Goal: Task Accomplishment & Management: Manage account settings

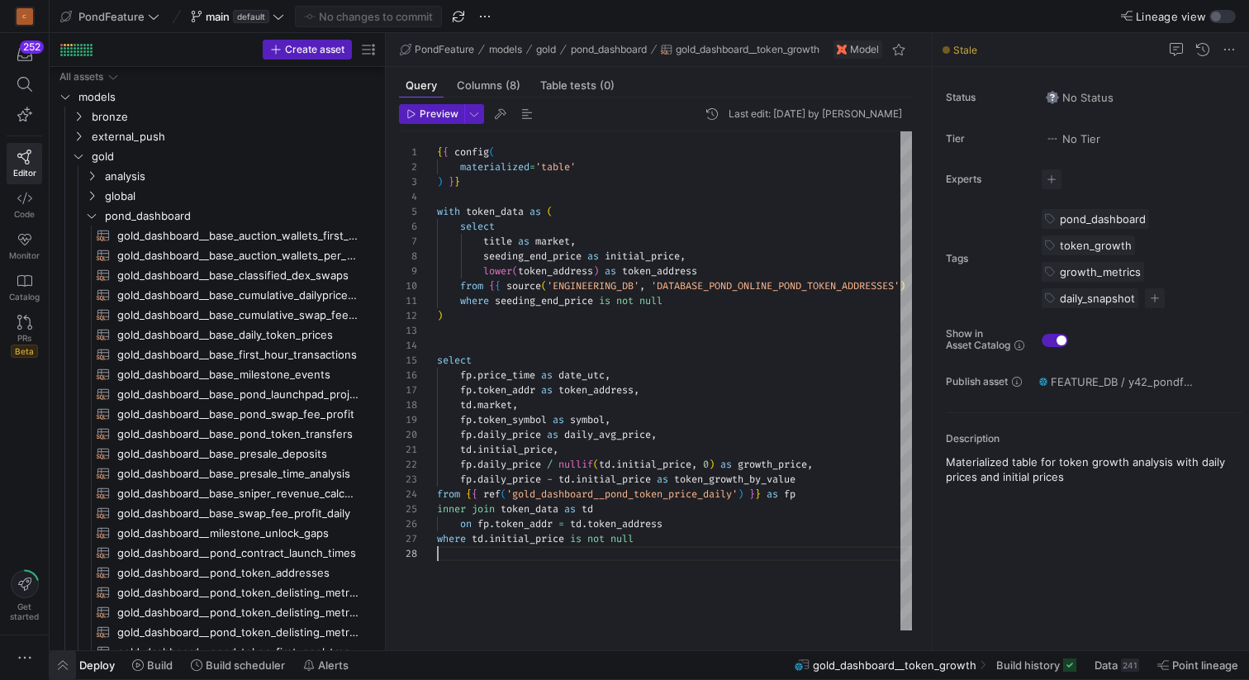
scroll to position [104, 0]
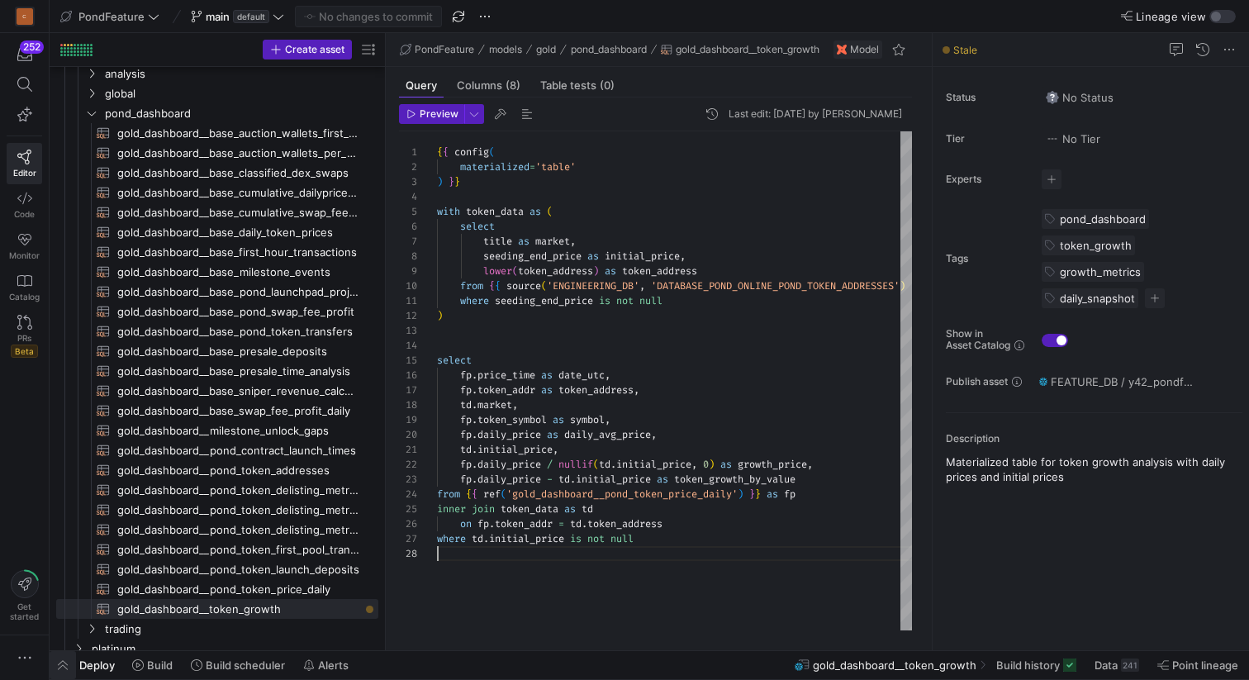
click at [61, 663] on span "button" at bounding box center [63, 665] width 26 height 28
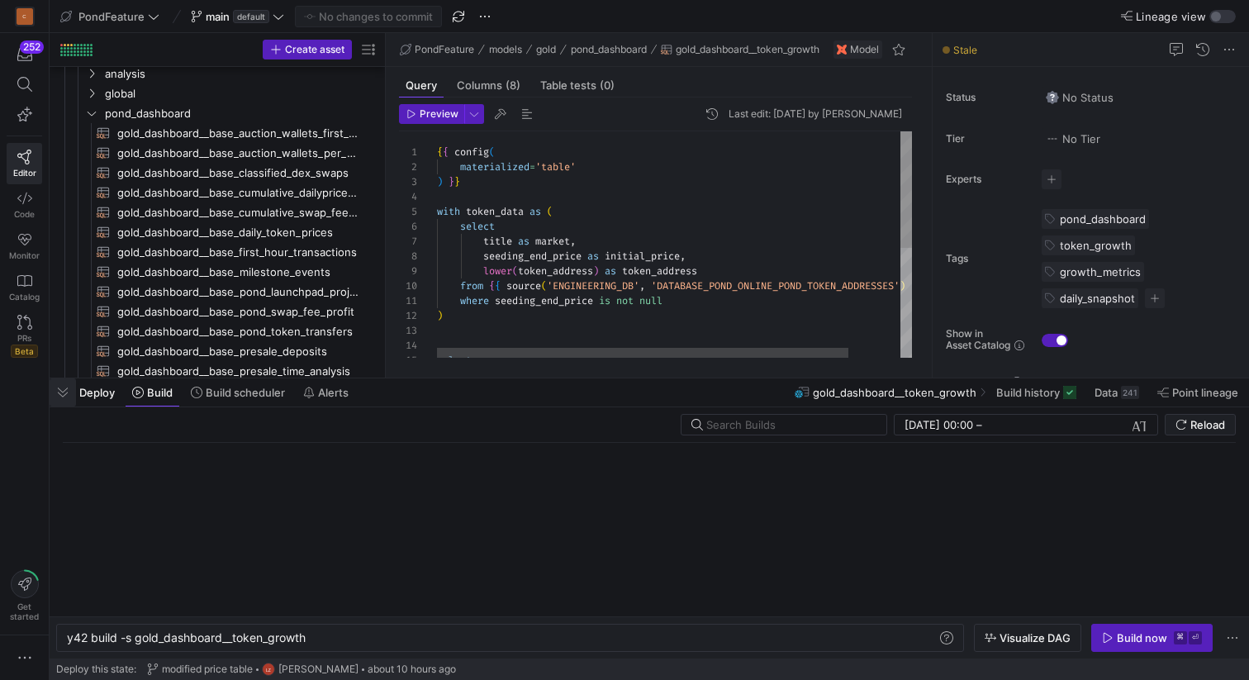
scroll to position [0, 240]
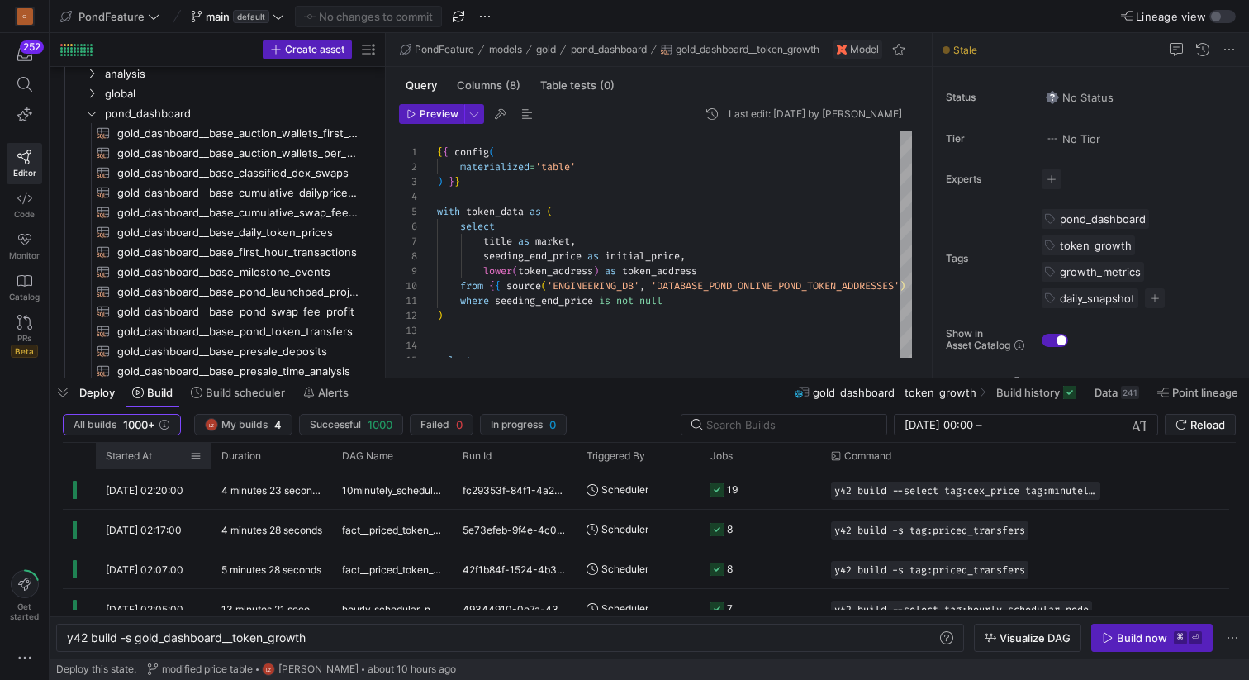
click at [152, 456] on span "Started At" at bounding box center [129, 456] width 46 height 12
click at [239, 392] on span "Build scheduler" at bounding box center [245, 392] width 79 height 13
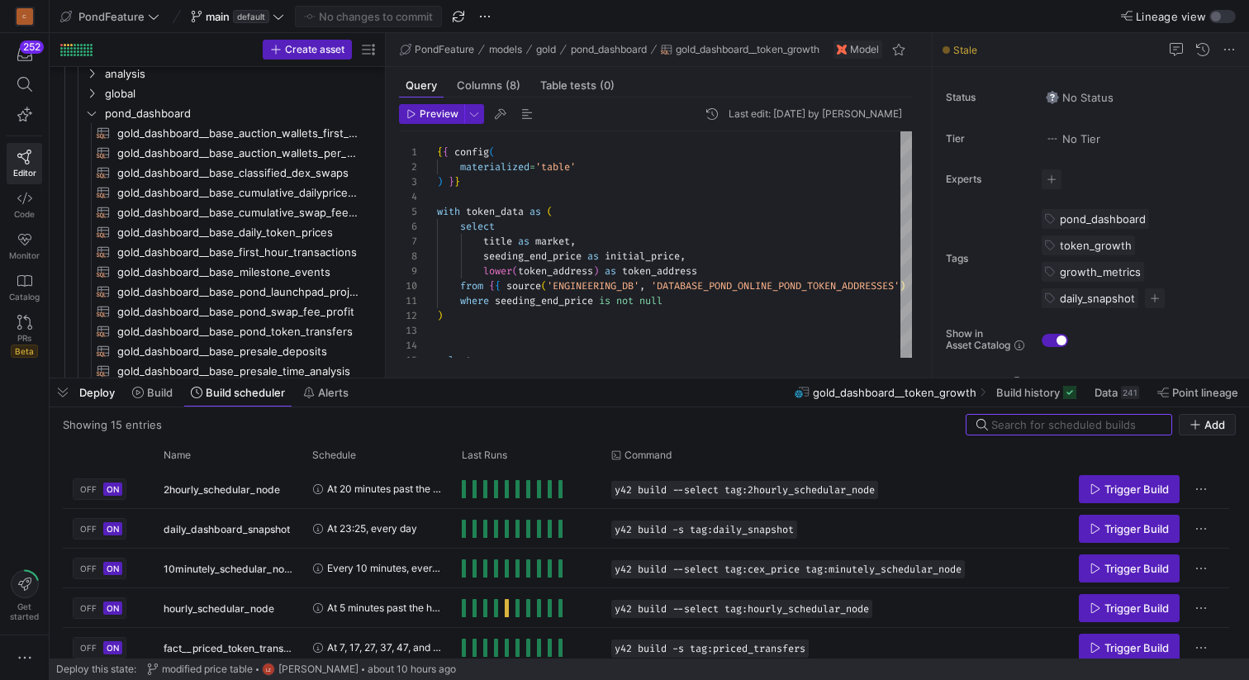
click at [477, 393] on div "Deploy Build Build scheduler Alerts gold_dashboard__token_growth Build history …" at bounding box center [649, 392] width 1199 height 28
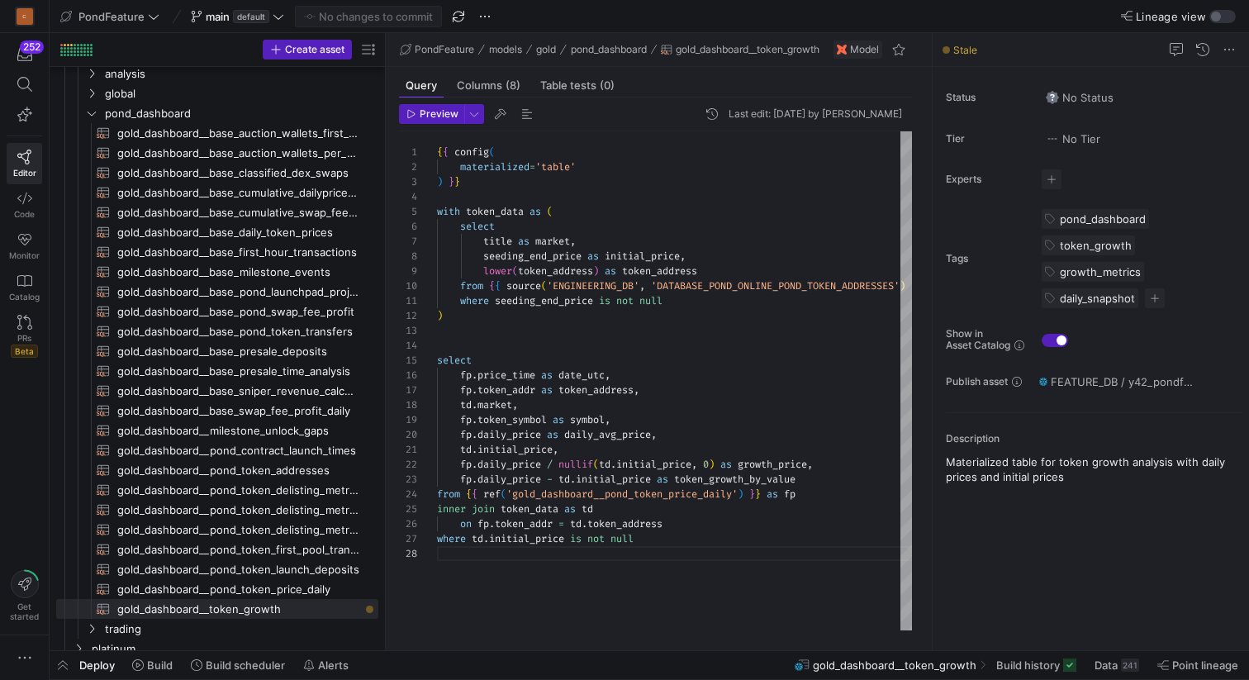
click at [404, 662] on mtx-tooltip-component "Create sub-folder" at bounding box center [366, 653] width 102 height 20
click at [382, 662] on div "Create sub-folder" at bounding box center [366, 653] width 102 height 20
click at [86, 665] on span "Deploy" at bounding box center [97, 664] width 36 height 13
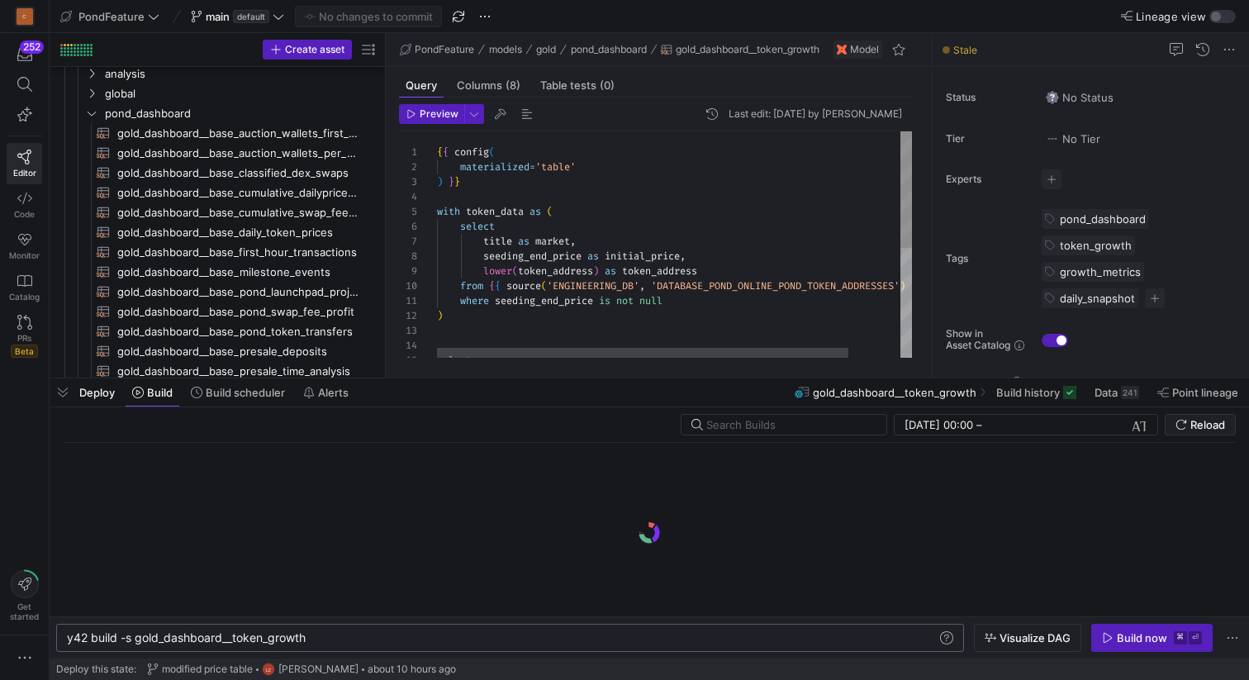
scroll to position [0, 240]
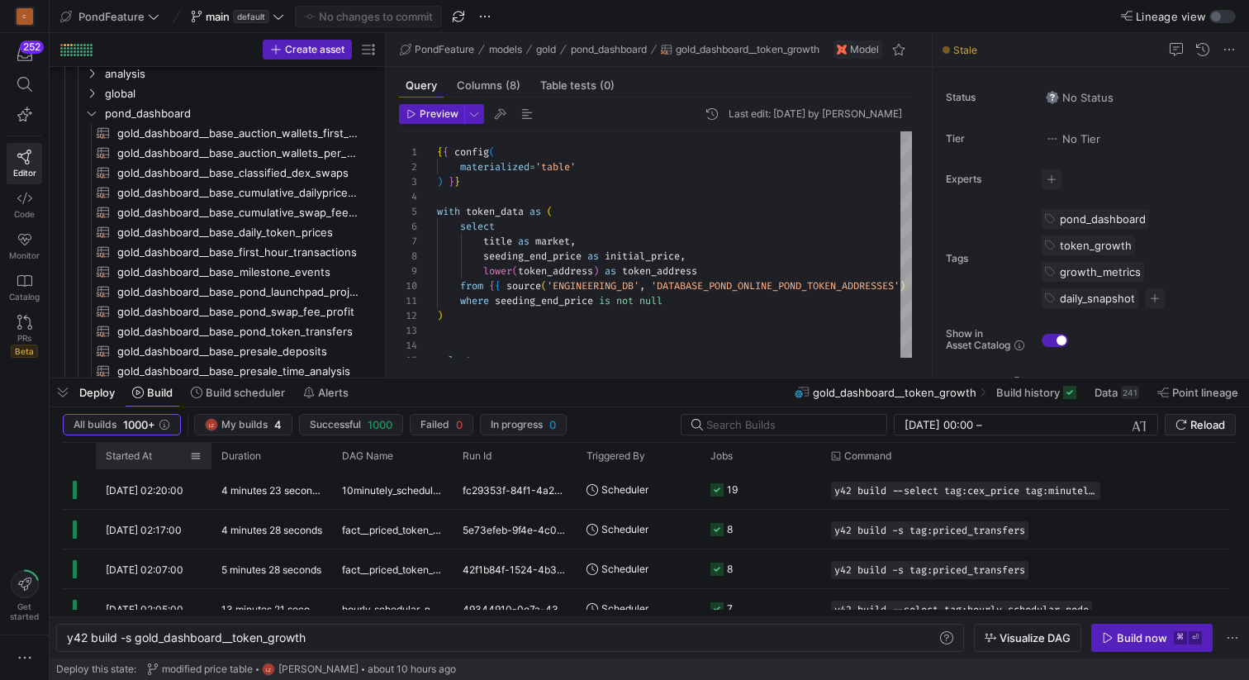
click at [122, 455] on span "Started At" at bounding box center [129, 456] width 46 height 12
click at [133, 456] on span "Started At" at bounding box center [129, 456] width 46 height 12
click at [236, 390] on span "Build scheduler" at bounding box center [245, 392] width 79 height 13
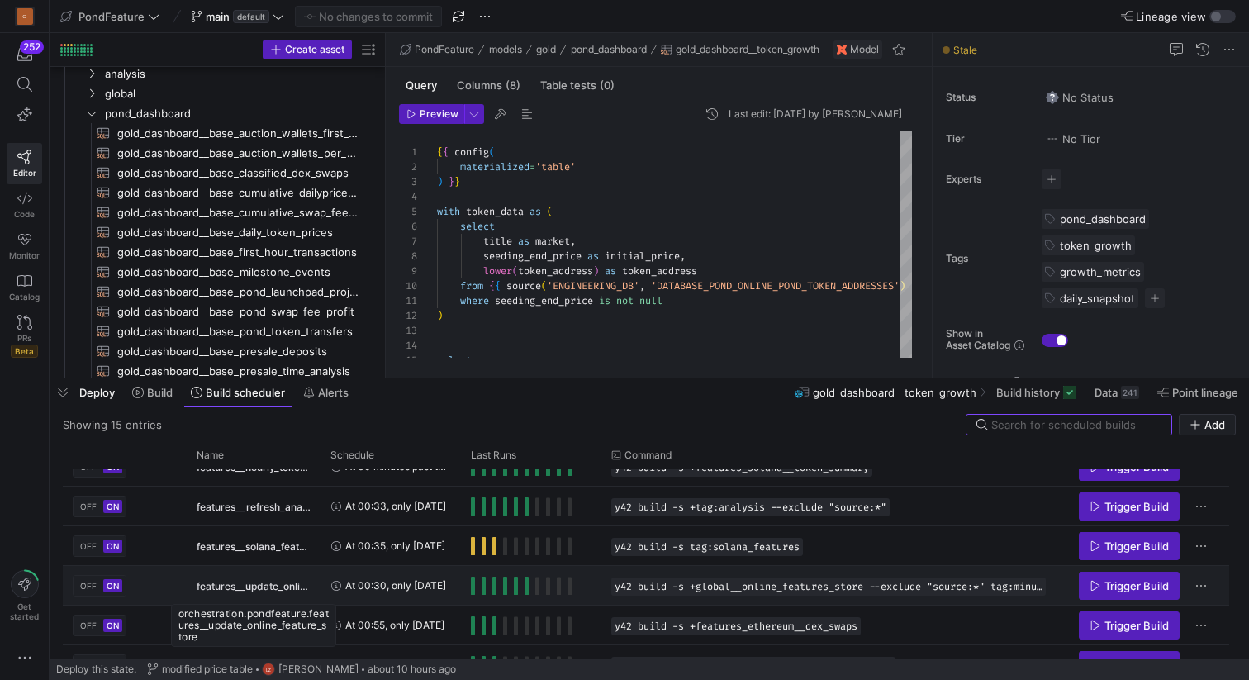
scroll to position [246, 0]
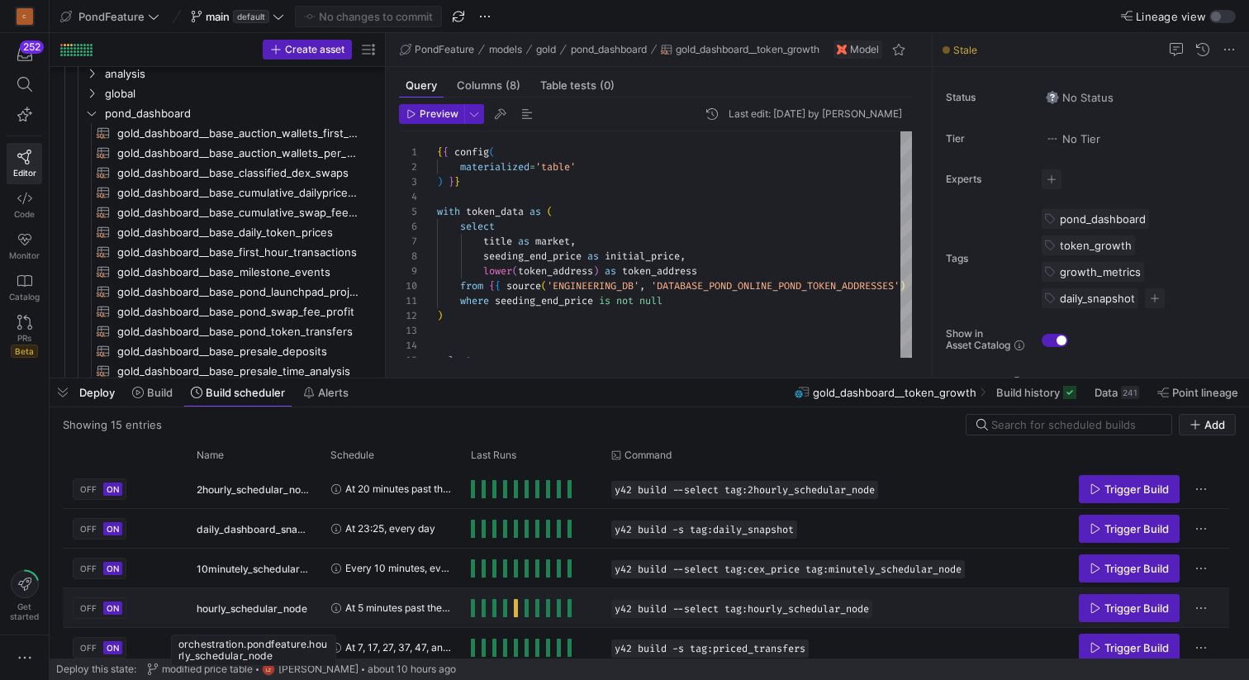
click at [255, 607] on span "hourly_schedular_node" at bounding box center [252, 608] width 111 height 39
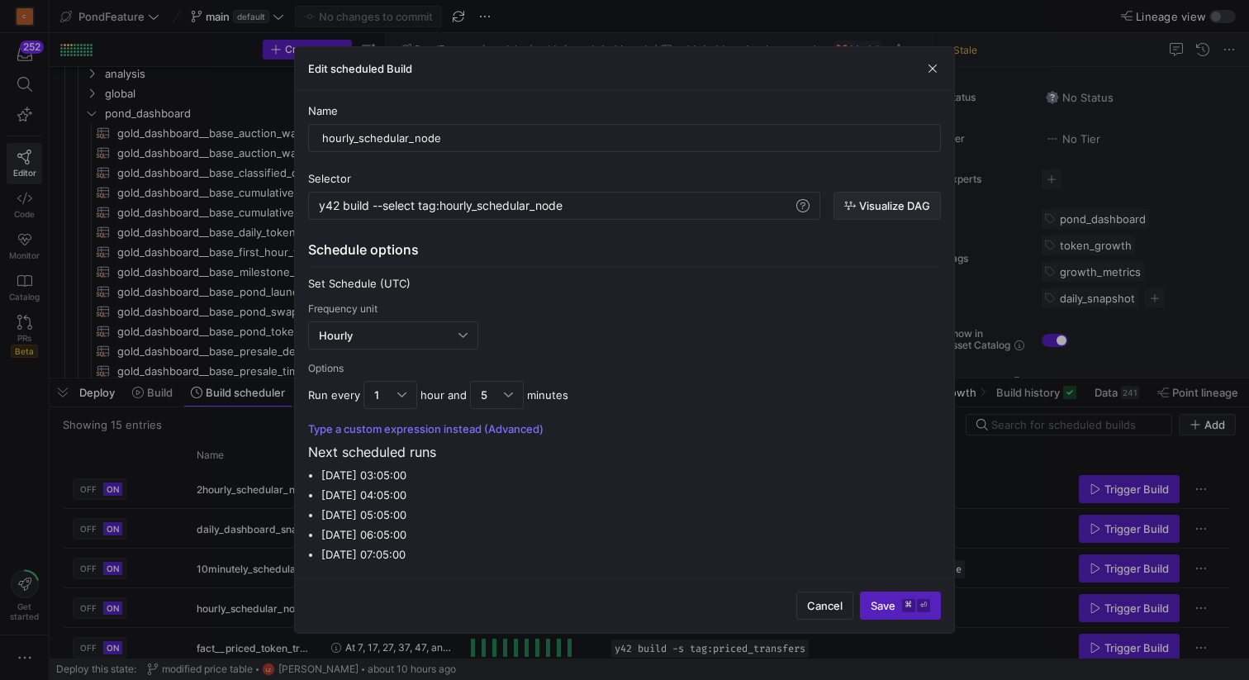
click at [873, 206] on span "Visualize DAG" at bounding box center [894, 205] width 71 height 13
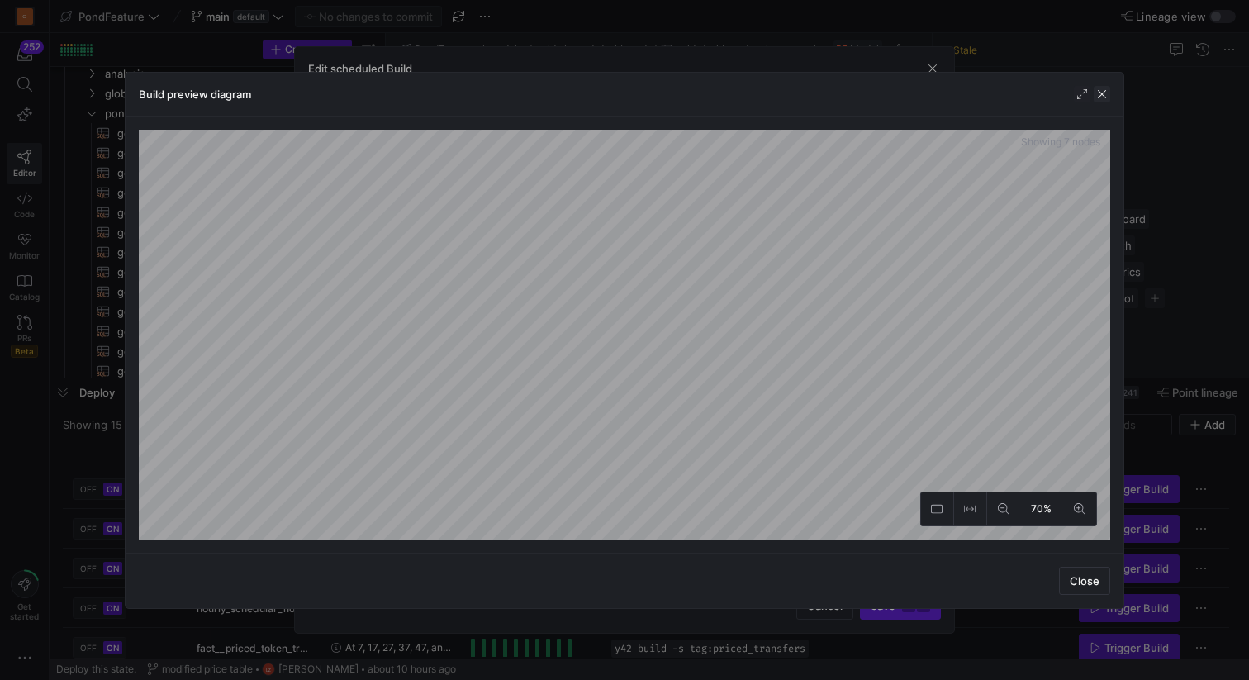
click at [1101, 96] on span "button" at bounding box center [1101, 94] width 17 height 17
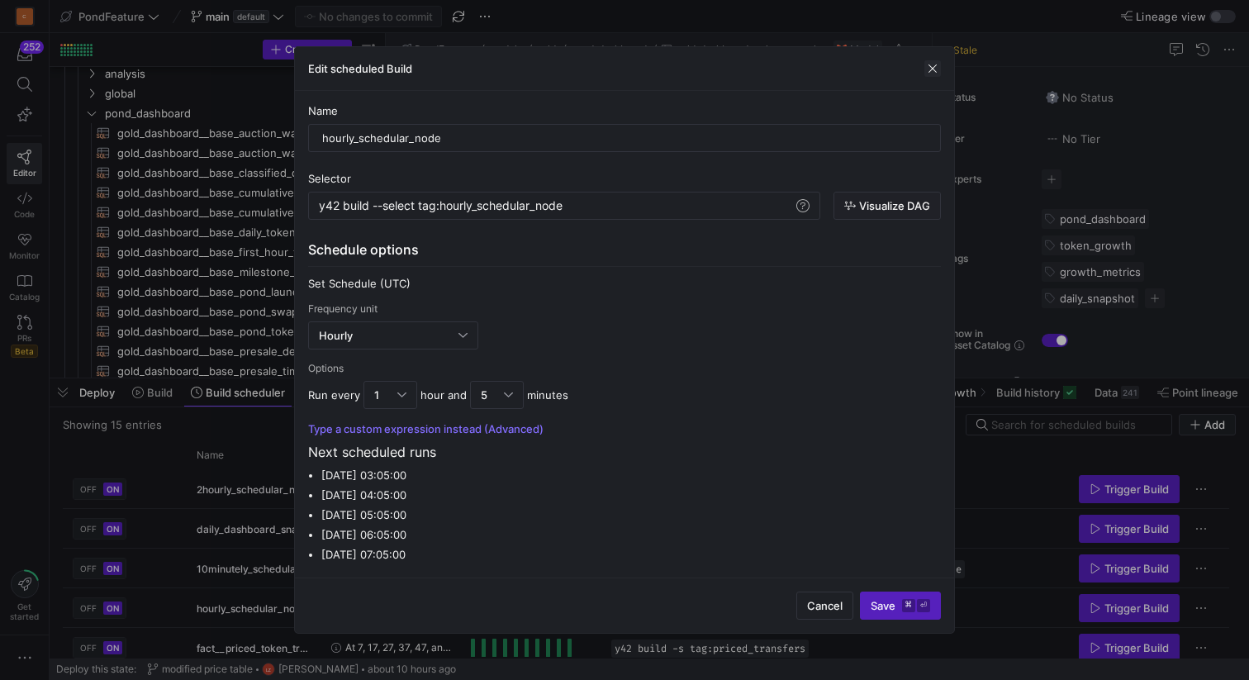
click at [931, 66] on span "button" at bounding box center [932, 68] width 17 height 17
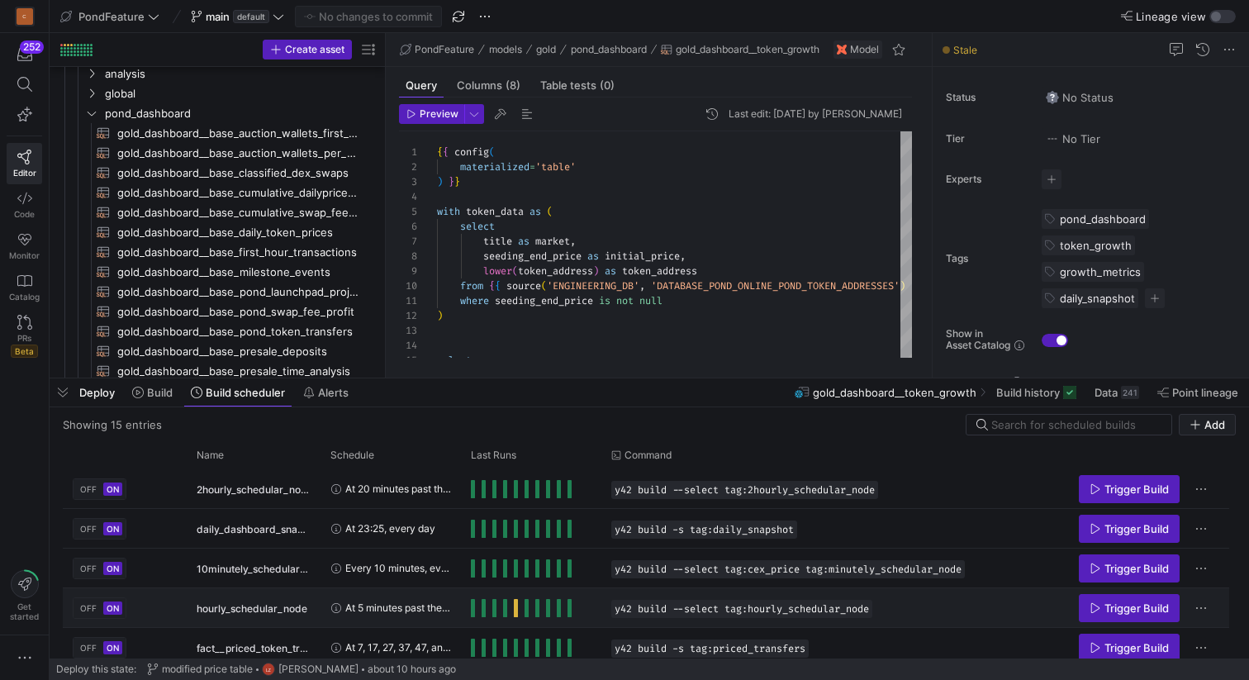
click at [110, 607] on span "ON" at bounding box center [113, 608] width 12 height 10
click at [95, 605] on span "OFF" at bounding box center [88, 608] width 17 height 10
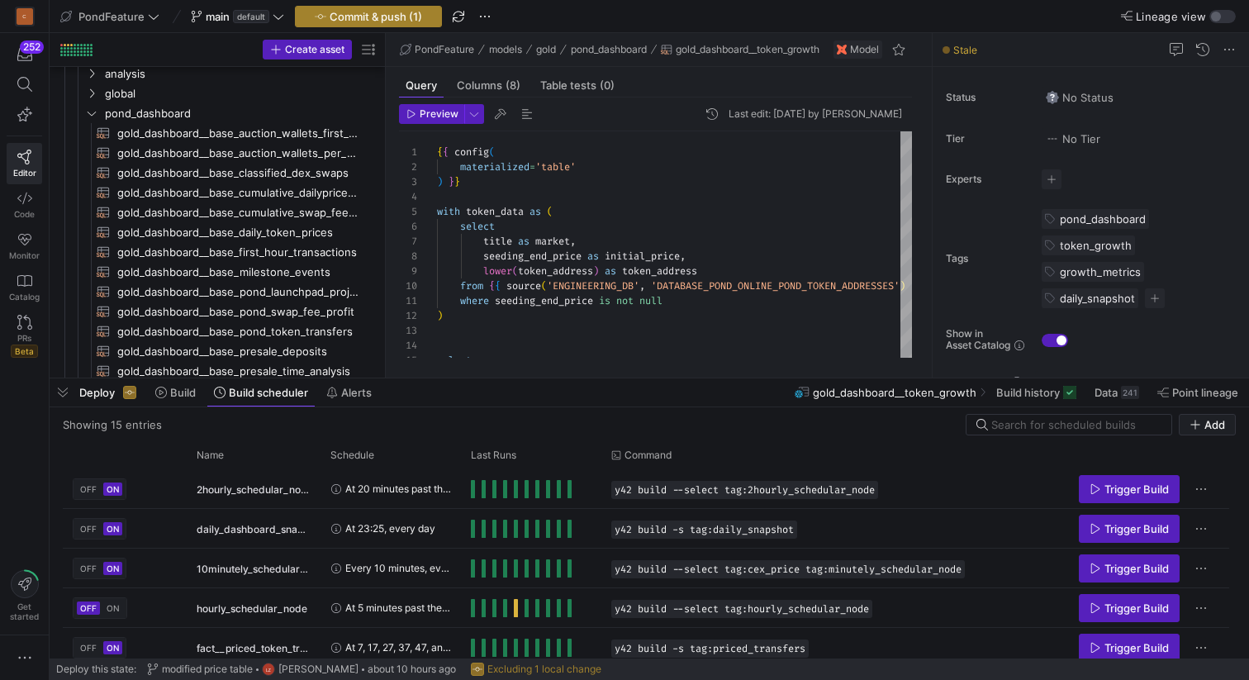
click at [382, 17] on span "Commit & push (1)" at bounding box center [375, 16] width 92 height 13
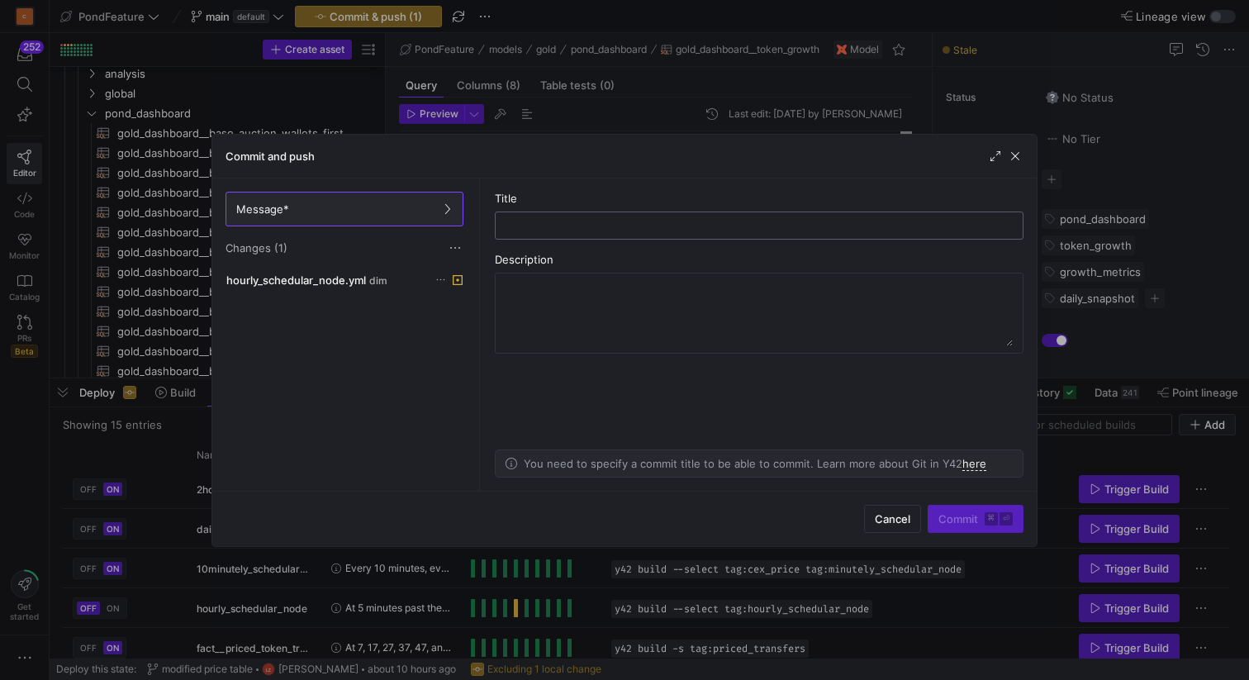
click at [535, 220] on input "text" at bounding box center [759, 225] width 500 height 13
type input "stop solana token price"
click at [949, 516] on span "Commit ⌘ ⏎" at bounding box center [975, 518] width 74 height 13
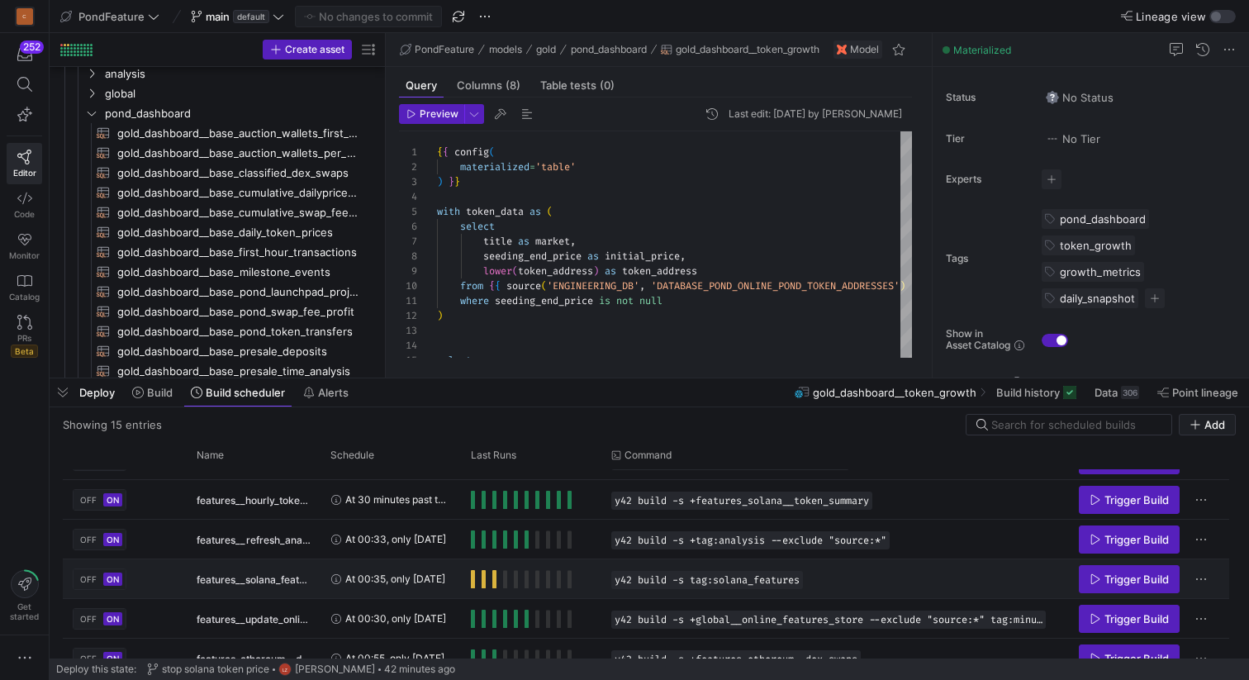
scroll to position [234, 0]
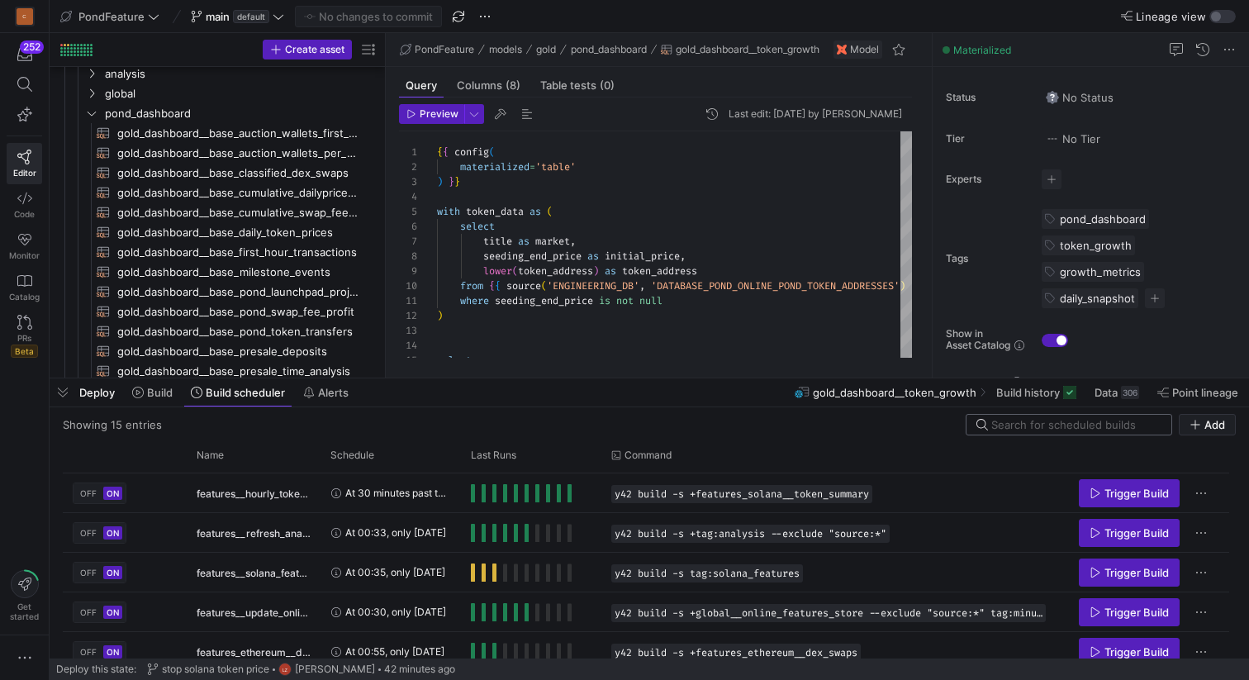
click at [1022, 418] on input at bounding box center [1076, 424] width 170 height 13
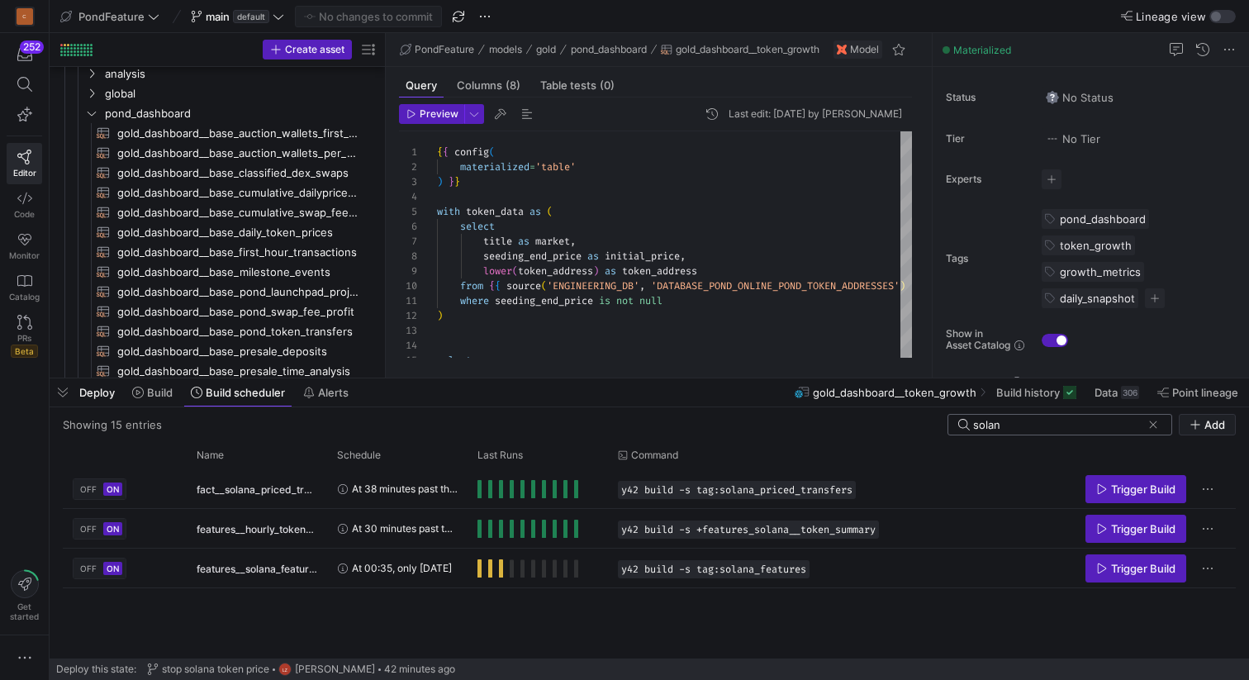
scroll to position [0, 0]
type input "solana"
click at [86, 488] on span "OFF" at bounding box center [88, 489] width 17 height 10
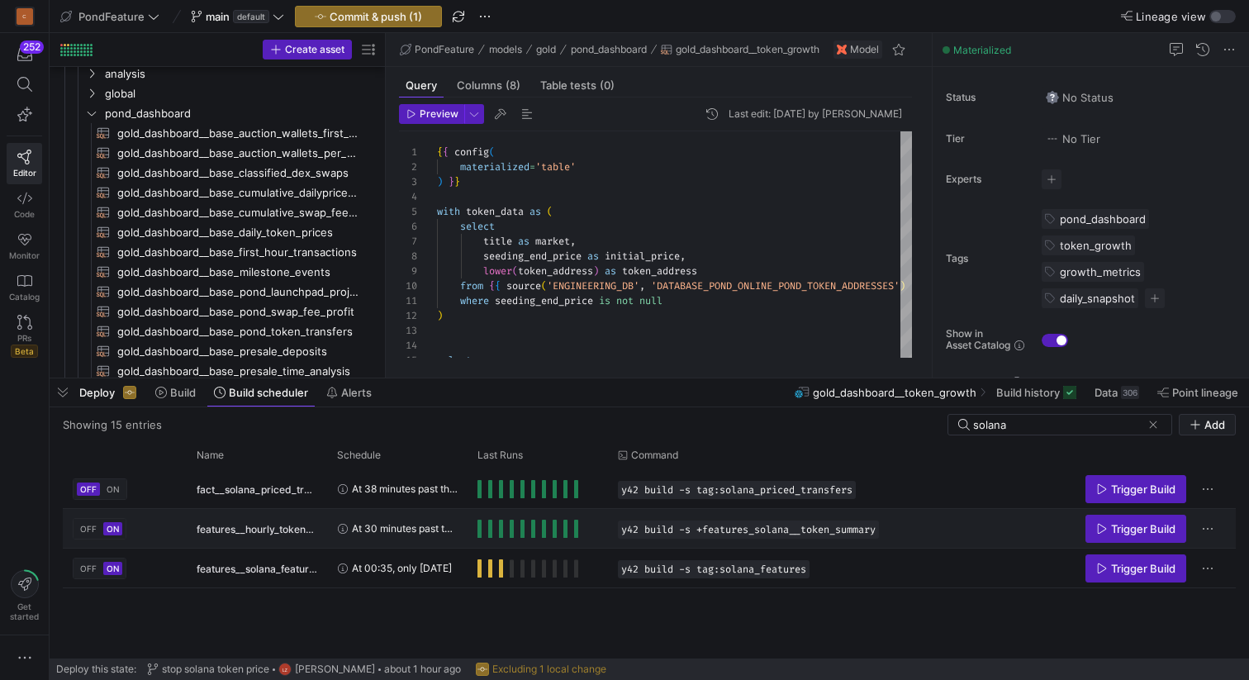
click at [86, 525] on span "OFF" at bounding box center [88, 529] width 17 height 10
click at [93, 561] on mat-button-toggle "OFF" at bounding box center [87, 568] width 28 height 20
click at [92, 567] on span "OFF" at bounding box center [88, 568] width 17 height 10
click at [396, 16] on span "Commit & push (3)" at bounding box center [376, 16] width 94 height 13
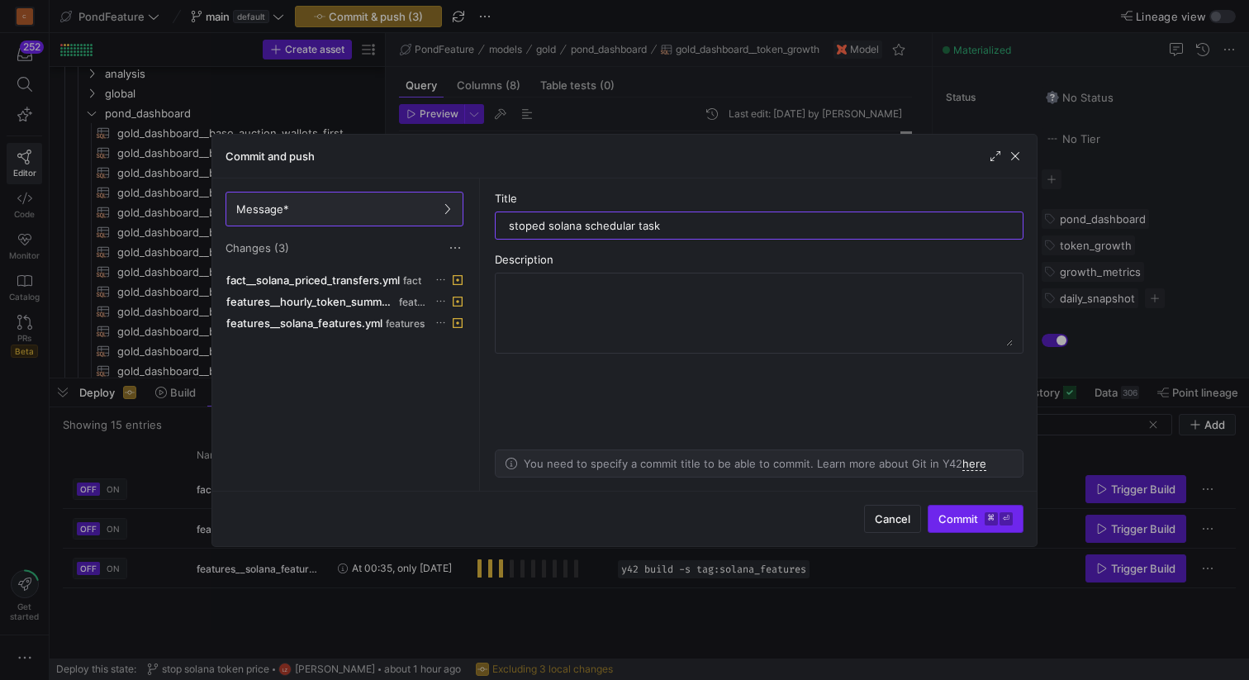
type input "stoped solana schedular task"
click at [958, 515] on span "Commit ⌘ ⏎" at bounding box center [975, 518] width 74 height 13
